Goal: Transaction & Acquisition: Purchase product/service

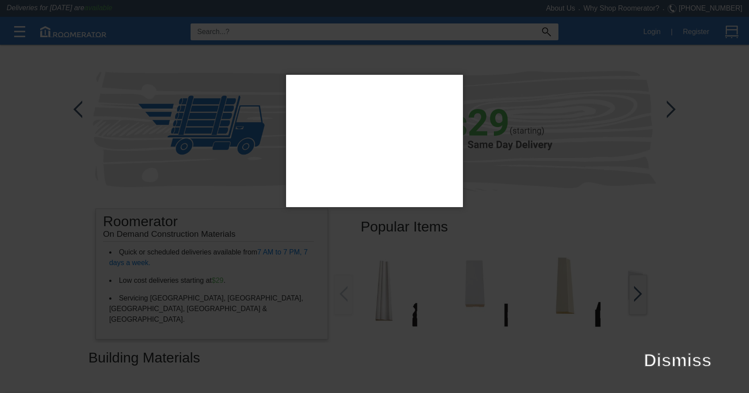
type input "L9K"
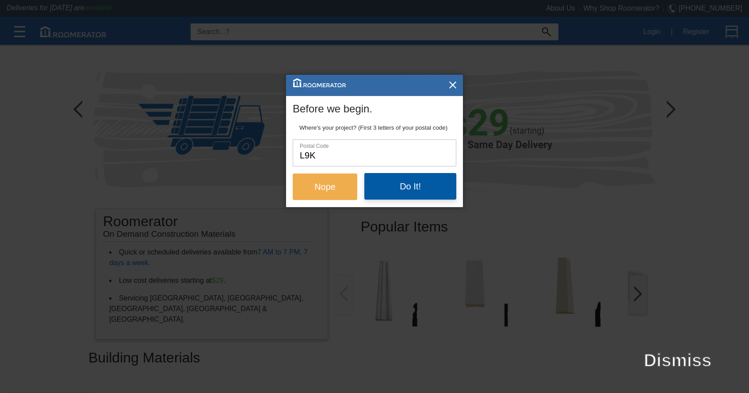
click at [391, 187] on button "Do It!" at bounding box center [410, 186] width 92 height 27
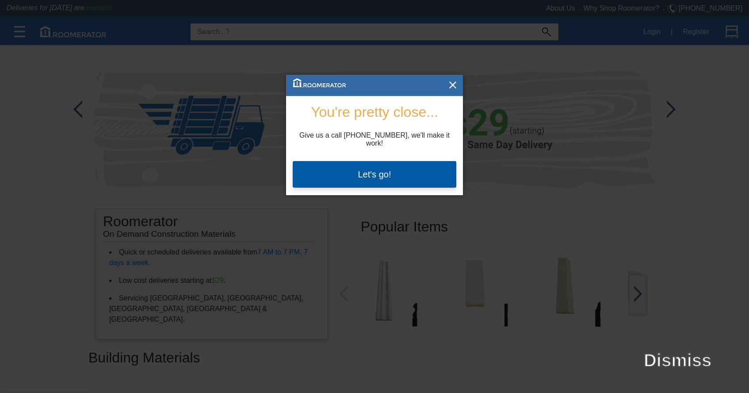
click at [382, 164] on button "Let's go!" at bounding box center [375, 174] width 164 height 27
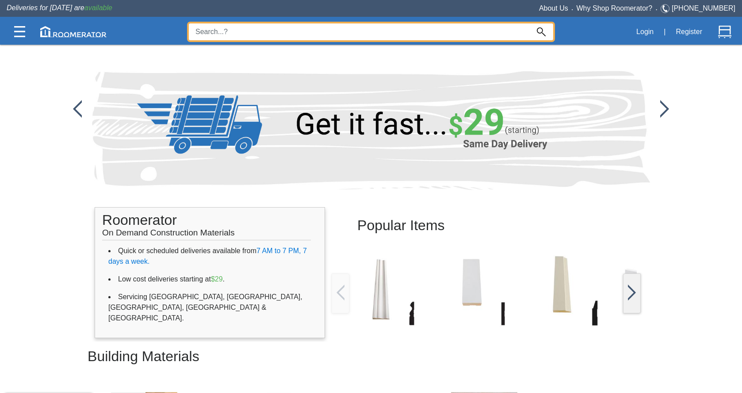
click at [249, 28] on input at bounding box center [359, 31] width 341 height 17
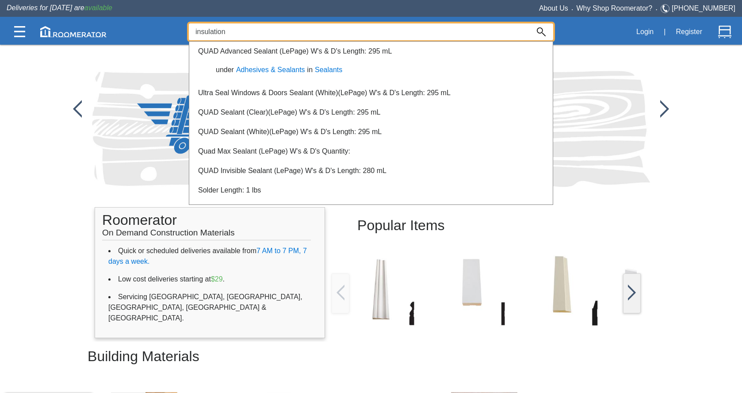
type input "insulation"
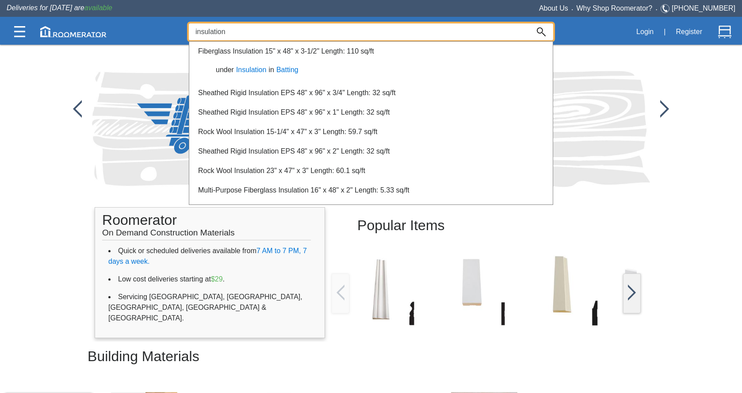
click at [542, 28] on img at bounding box center [541, 31] width 9 height 9
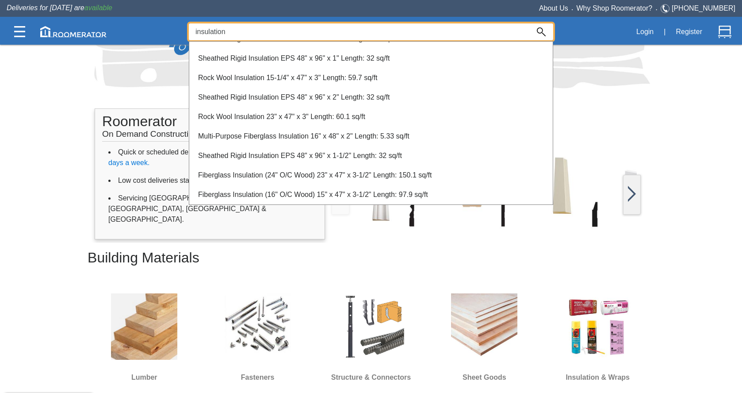
scroll to position [274, 0]
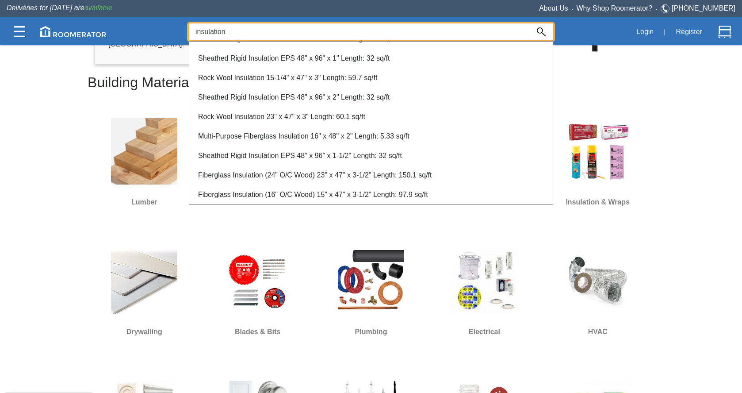
click at [672, 117] on div at bounding box center [371, 218] width 742 height 349
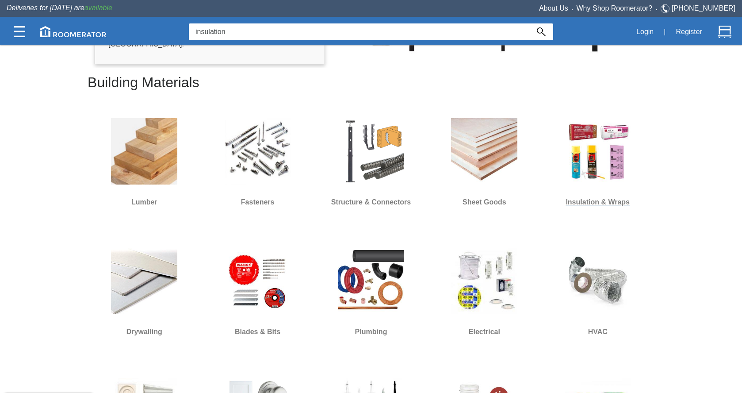
click at [609, 158] on img at bounding box center [598, 151] width 66 height 66
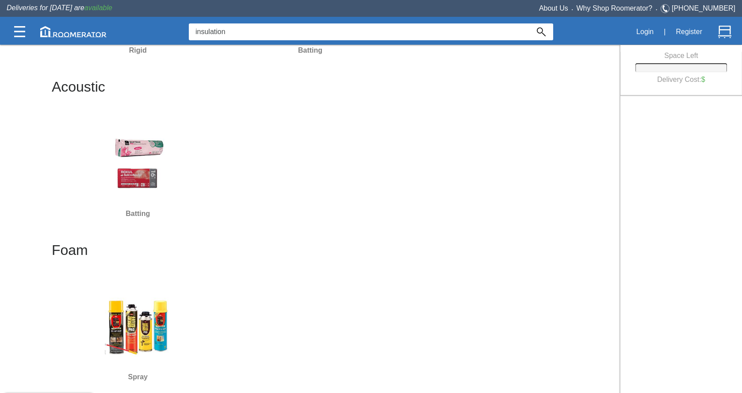
scroll to position [250, 0]
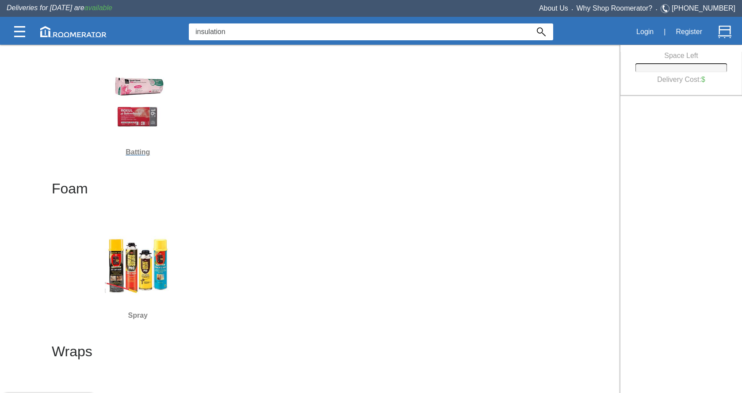
click at [147, 136] on div at bounding box center [137, 101] width 165 height 80
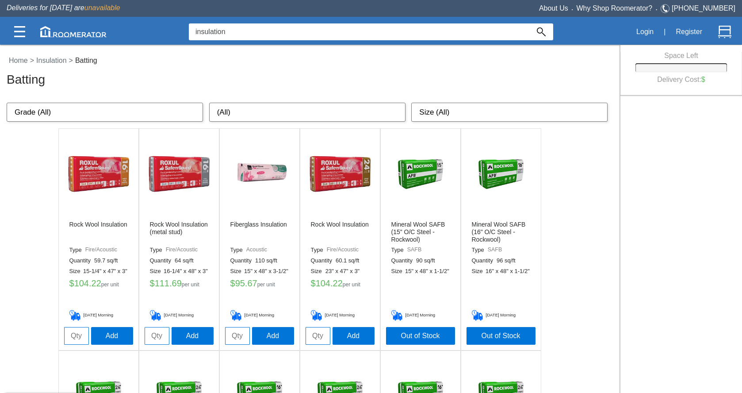
click at [274, 176] on img at bounding box center [259, 174] width 66 height 66
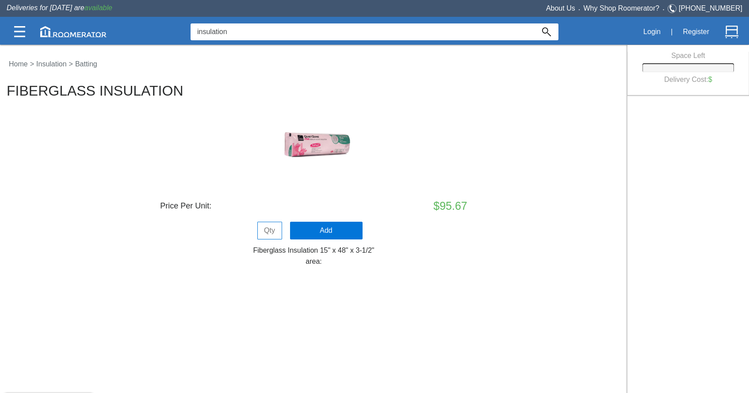
click at [322, 143] on img at bounding box center [314, 146] width 88 height 88
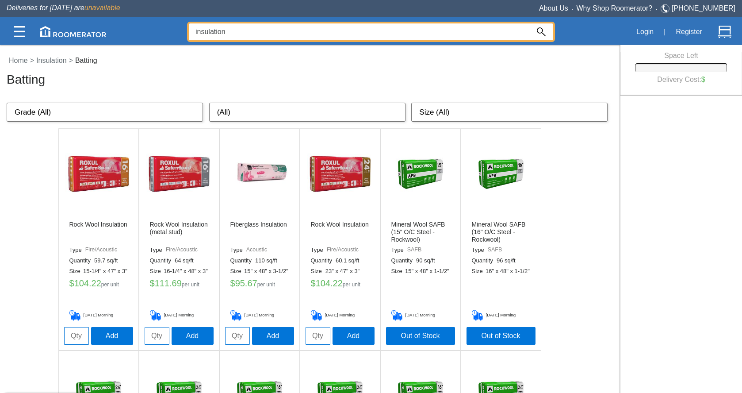
drag, startPoint x: 259, startPoint y: 25, endPoint x: 188, endPoint y: 27, distance: 70.8
click at [187, 27] on div "insulation Login | Register" at bounding box center [371, 32] width 729 height 26
click at [237, 28] on input "insulation" at bounding box center [359, 31] width 341 height 17
type input "i"
type input "subfloor screws"
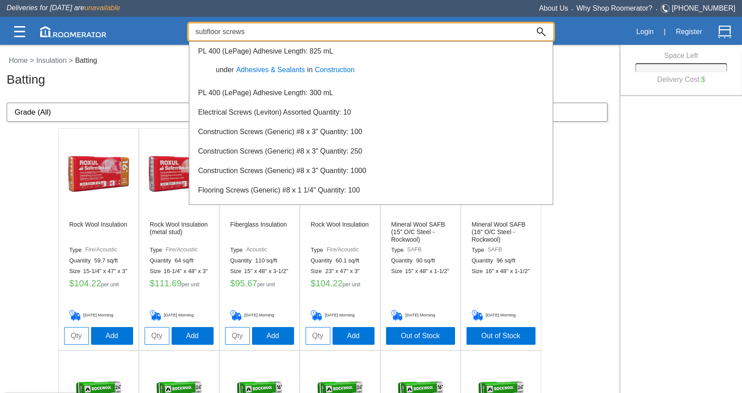
click at [165, 92] on div at bounding box center [371, 218] width 742 height 349
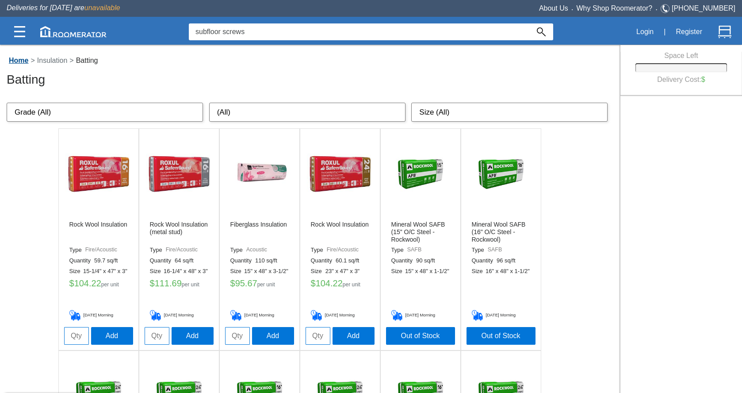
click at [22, 62] on link "Home" at bounding box center [19, 61] width 24 height 8
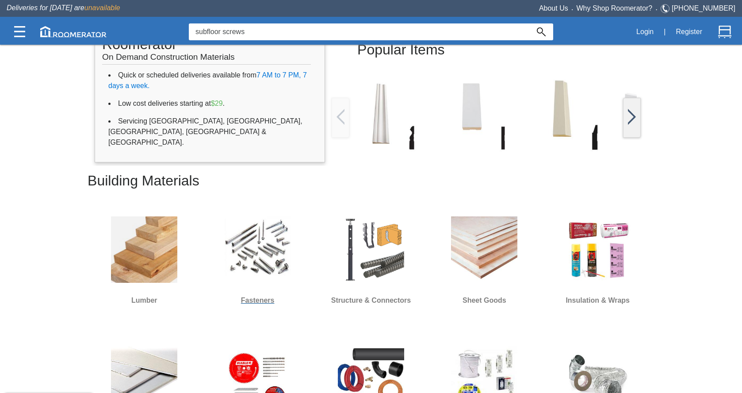
scroll to position [276, 0]
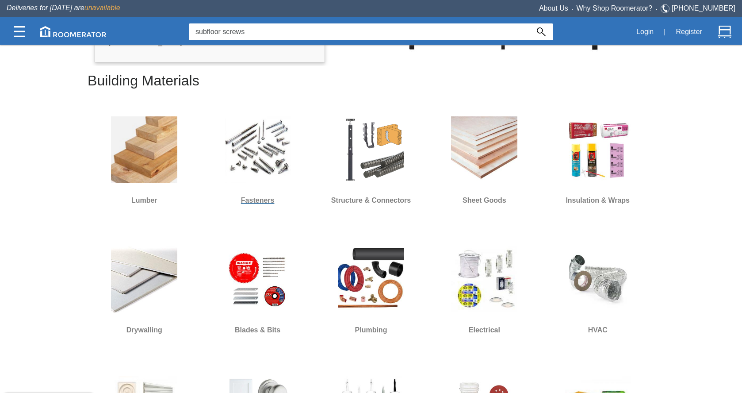
click at [264, 167] on img at bounding box center [258, 149] width 66 height 66
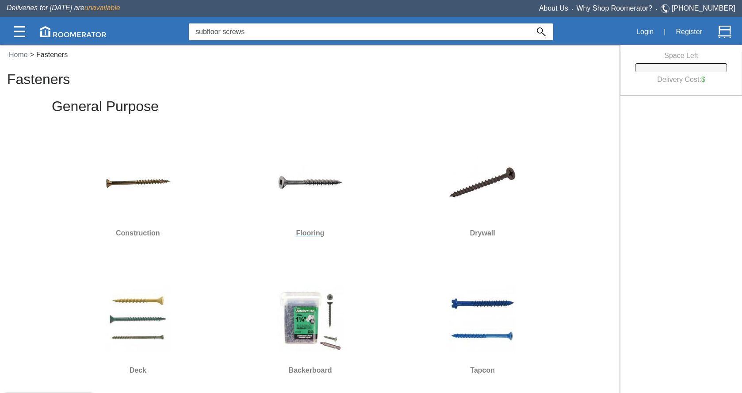
scroll to position [16, 0]
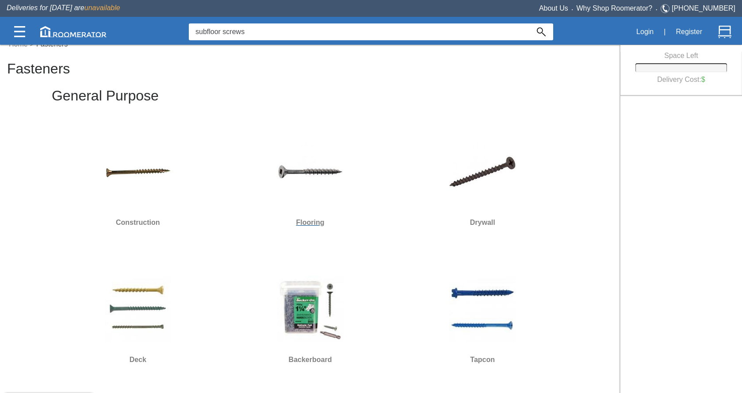
click at [313, 224] on h6 "Flooring" at bounding box center [310, 222] width 165 height 11
